Goal: Task Accomplishment & Management: Complete application form

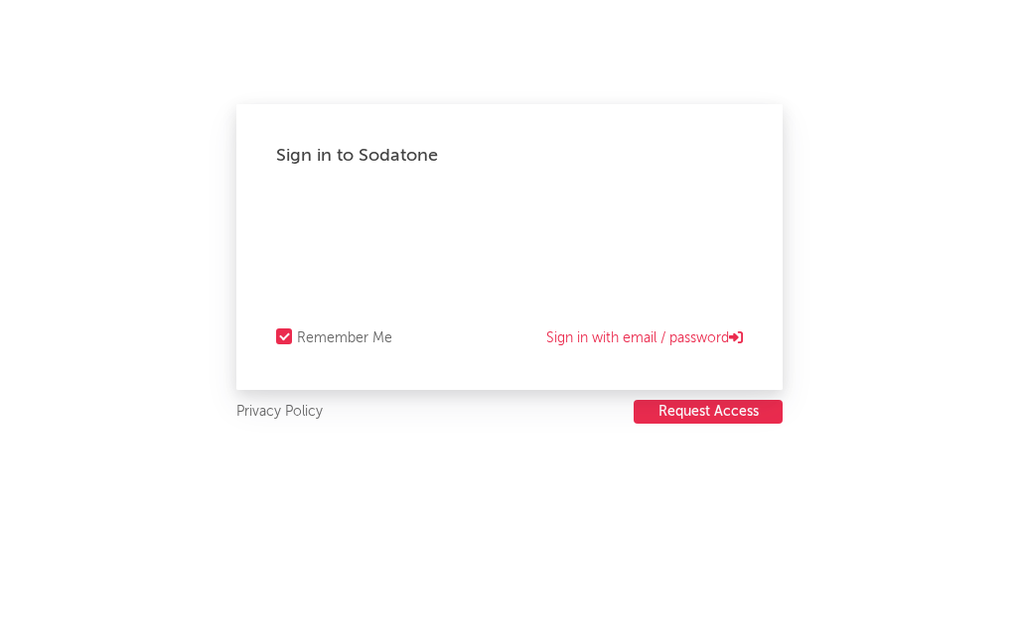
click at [679, 418] on button "Request Access" at bounding box center [707, 412] width 149 height 24
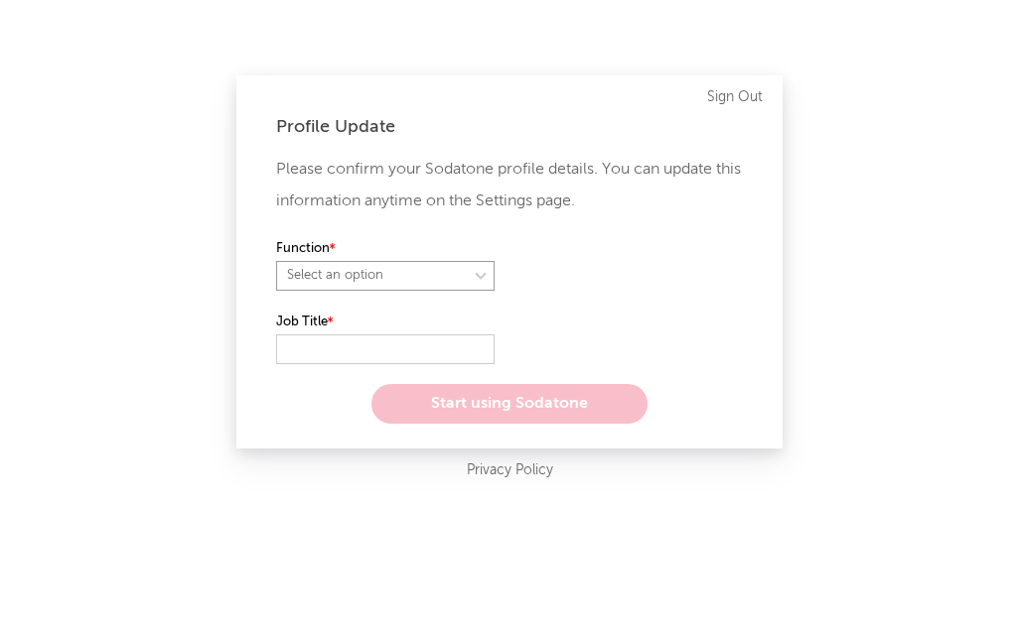
click at [454, 275] on select "Select an option" at bounding box center [385, 276] width 218 height 30
click at [682, 262] on div "Function Select an option" at bounding box center [509, 273] width 467 height 73
